Goal: Find specific page/section: Find specific page/section

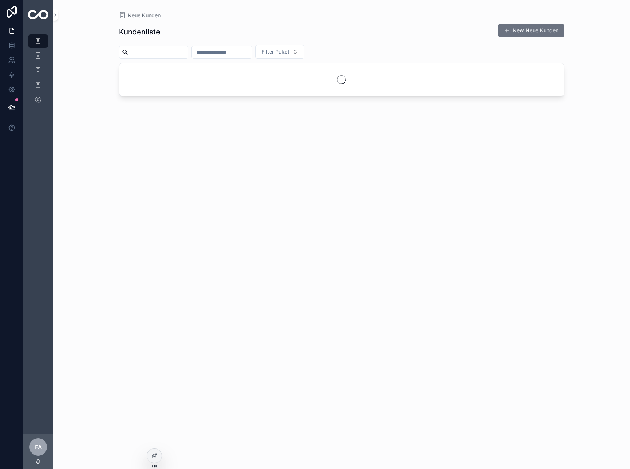
click at [252, 51] on input "scrollable content" at bounding box center [222, 52] width 60 height 10
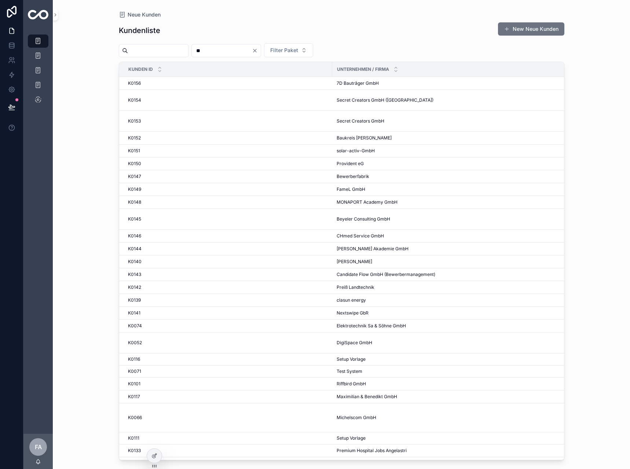
type input "**"
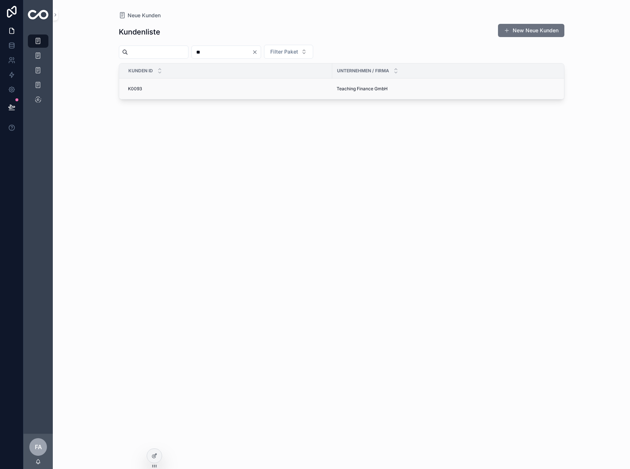
click at [129, 86] on span "K0093" at bounding box center [135, 89] width 14 height 6
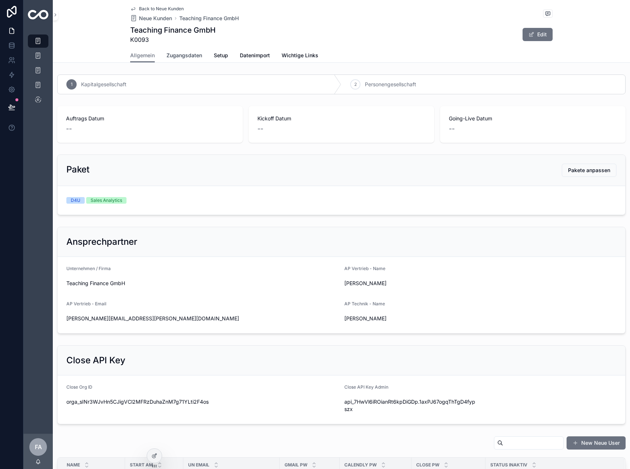
click at [185, 56] on span "Zugangsdaten" at bounding box center [185, 55] width 36 height 7
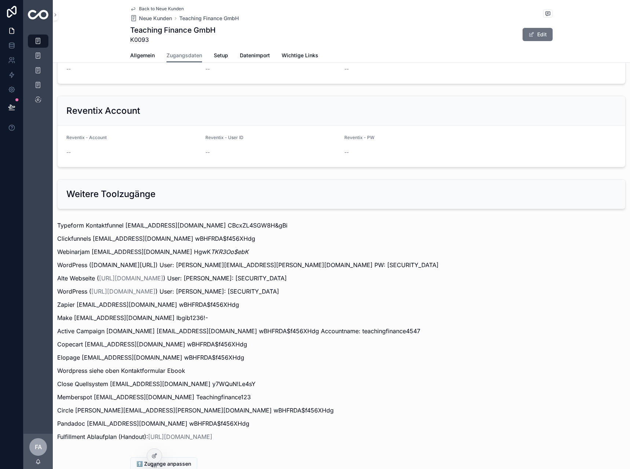
scroll to position [770, 0]
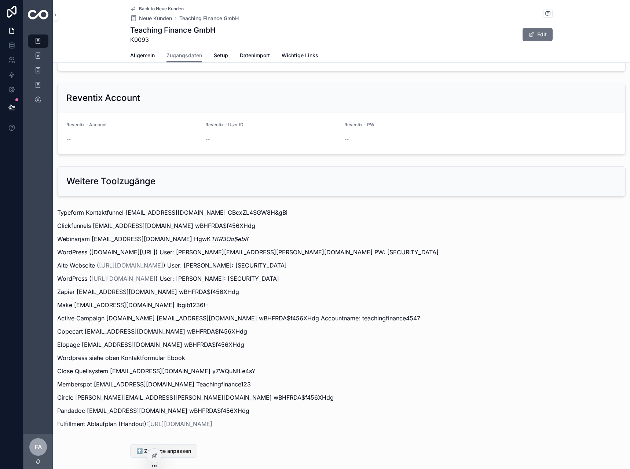
click at [154, 447] on span "⬆️ Zugänge anpassen" at bounding box center [163, 450] width 55 height 7
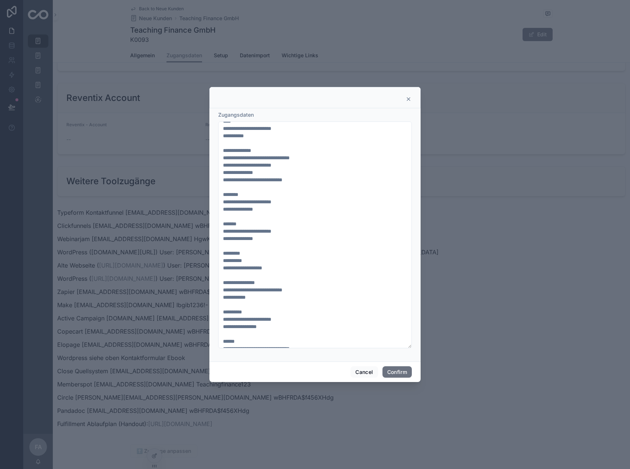
scroll to position [293, 0]
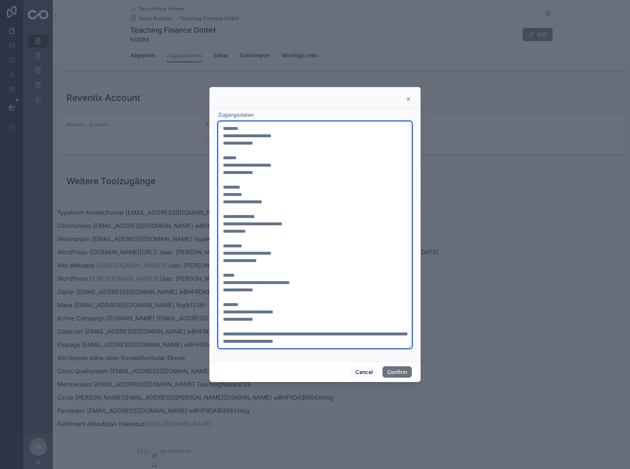
drag, startPoint x: 319, startPoint y: 282, endPoint x: 305, endPoint y: 347, distance: 66.1
click at [306, 331] on textarea at bounding box center [315, 234] width 194 height 227
click at [340, 264] on textarea at bounding box center [315, 234] width 194 height 227
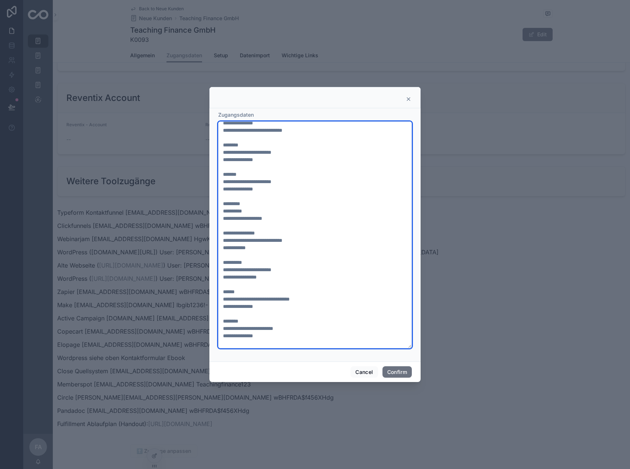
drag, startPoint x: 330, startPoint y: 253, endPoint x: 336, endPoint y: 253, distance: 6.2
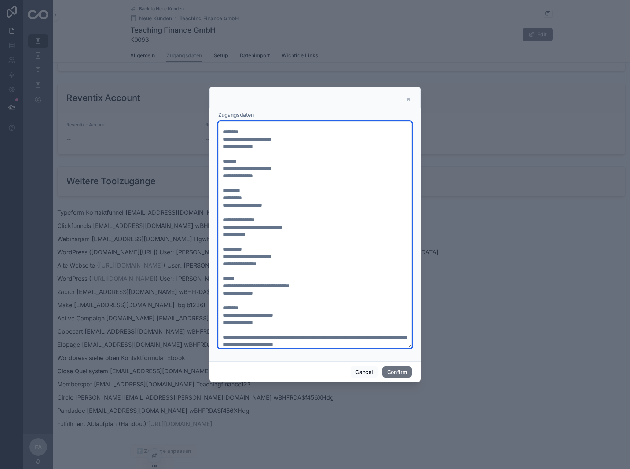
scroll to position [293, 0]
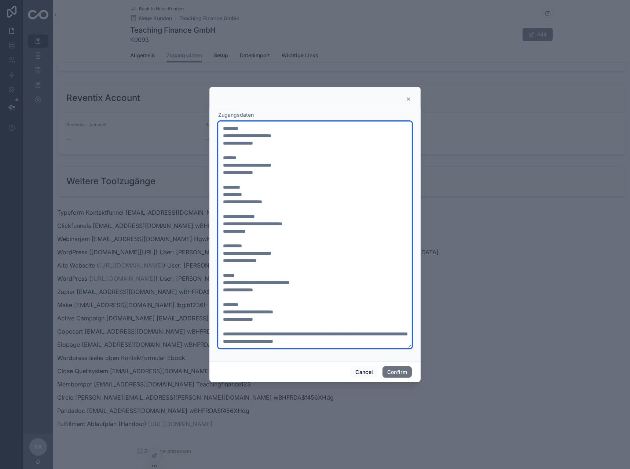
click at [301, 333] on textarea at bounding box center [315, 234] width 194 height 227
paste textarea "**********"
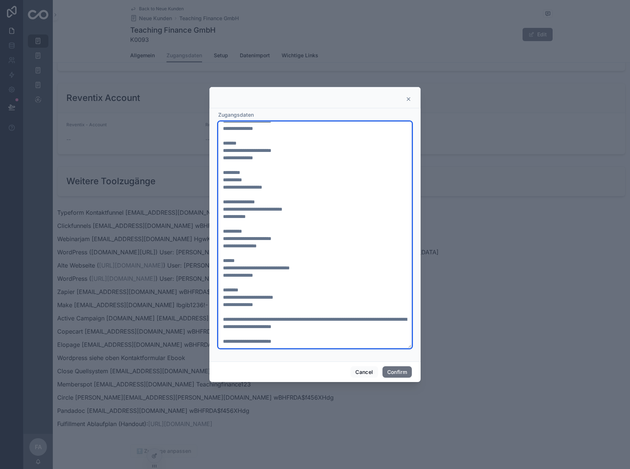
scroll to position [312, 0]
click at [285, 330] on textarea at bounding box center [315, 234] width 194 height 227
paste textarea "**********"
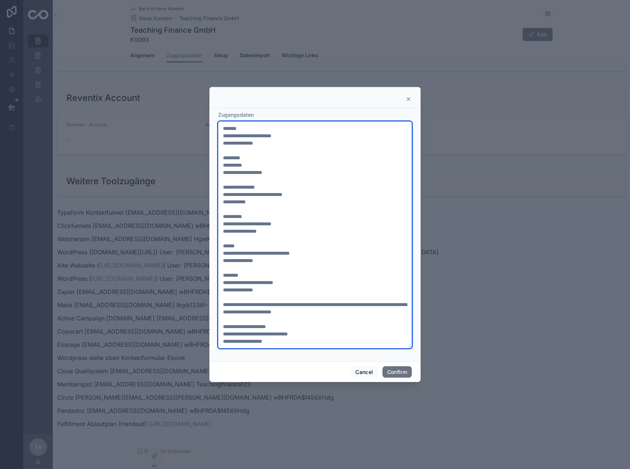
type textarea "**********"
drag, startPoint x: 300, startPoint y: 341, endPoint x: 221, endPoint y: 312, distance: 84.1
click at [221, 312] on textarea at bounding box center [315, 234] width 194 height 227
click at [296, 323] on textarea at bounding box center [315, 234] width 194 height 227
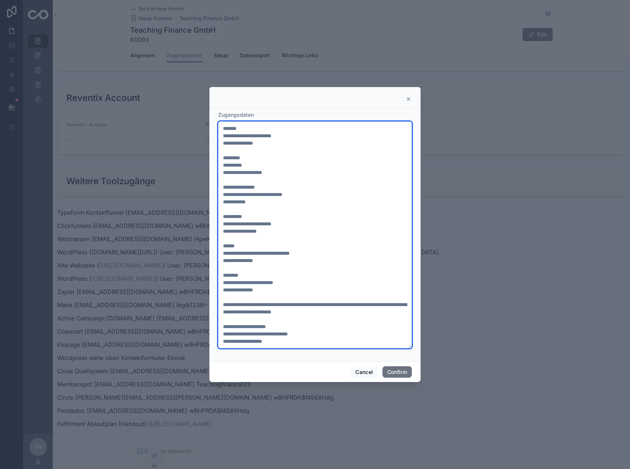
drag, startPoint x: 291, startPoint y: 322, endPoint x: 222, endPoint y: 318, distance: 69.8
click at [222, 318] on textarea at bounding box center [315, 234] width 194 height 227
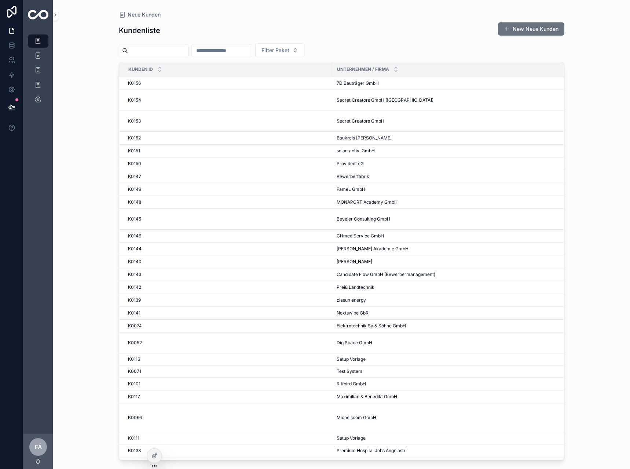
click at [238, 50] on input "scrollable content" at bounding box center [222, 50] width 60 height 10
type input "**"
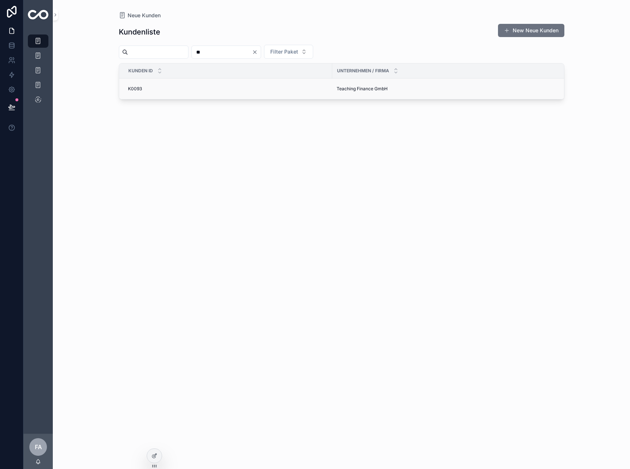
click at [134, 88] on span "K0093" at bounding box center [135, 89] width 14 height 6
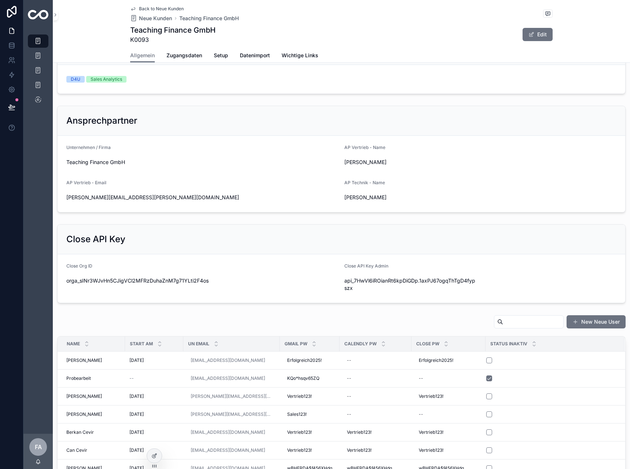
scroll to position [147, 0]
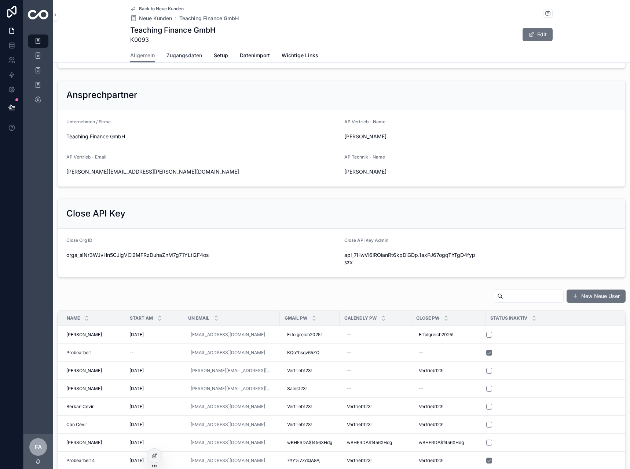
click at [180, 58] on span "Zugangsdaten" at bounding box center [185, 55] width 36 height 7
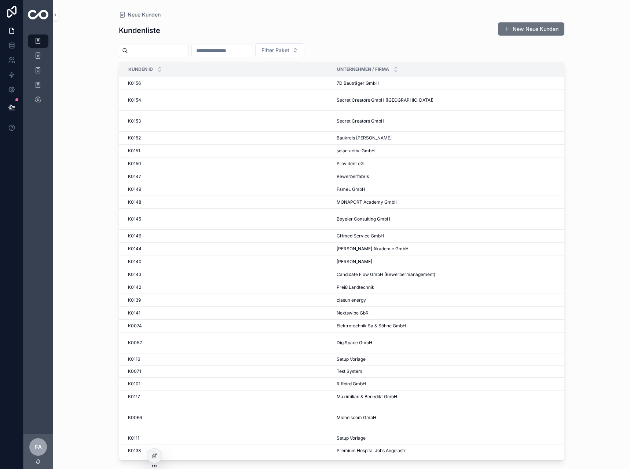
click at [232, 55] on input "scrollable content" at bounding box center [222, 50] width 60 height 10
type input "**"
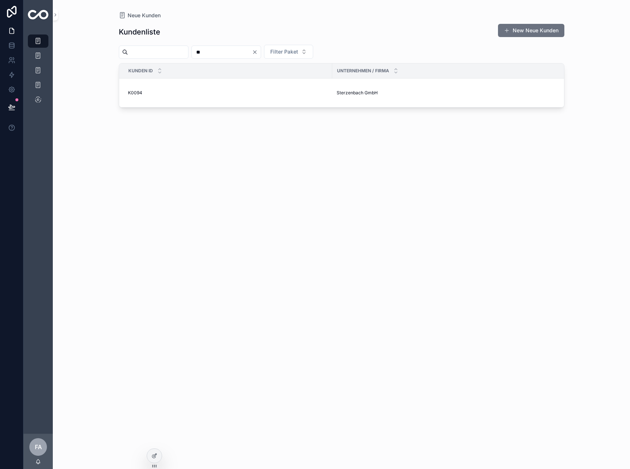
drag, startPoint x: 134, startPoint y: 93, endPoint x: 23, endPoint y: 126, distance: 115.0
click at [134, 93] on span "K0094" at bounding box center [135, 93] width 14 height 6
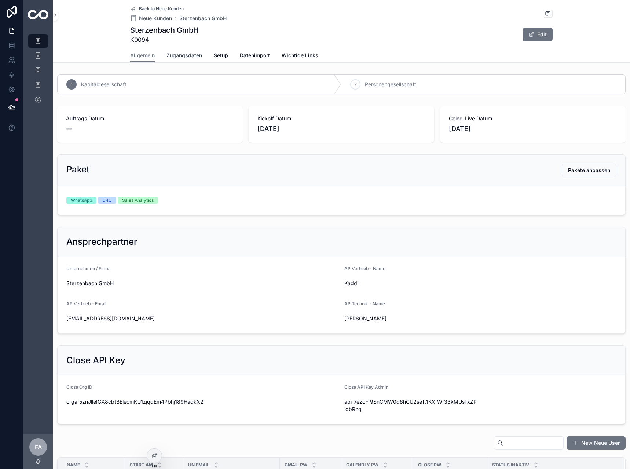
click at [187, 55] on span "Zugangsdaten" at bounding box center [185, 55] width 36 height 7
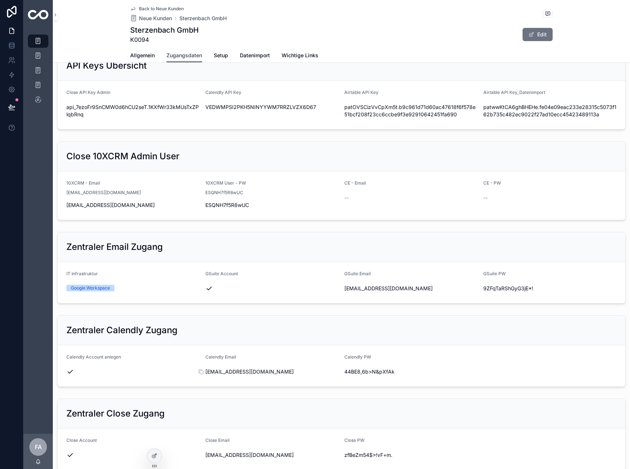
scroll to position [37, 0]
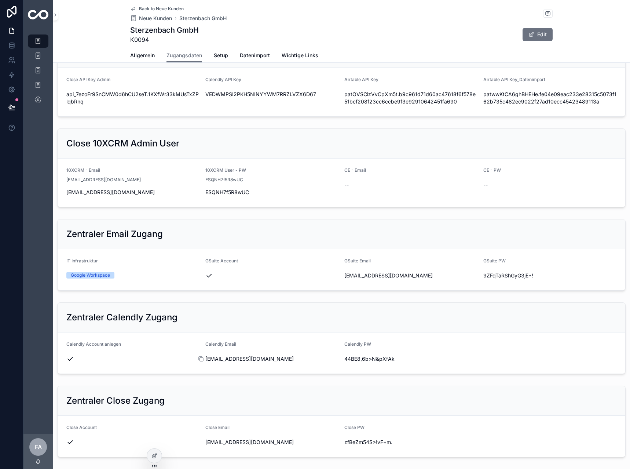
click at [199, 359] on icon "scrollable content" at bounding box center [201, 359] width 6 height 6
click at [339, 358] on icon "scrollable content" at bounding box center [340, 359] width 3 height 3
